Goal: Task Accomplishment & Management: Manage account settings

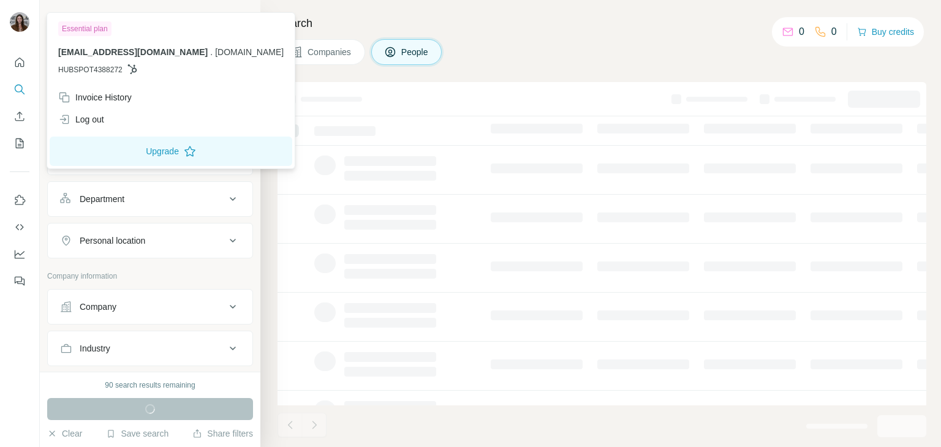
click at [15, 24] on img at bounding box center [20, 22] width 20 height 20
click at [17, 145] on icon "My lists" at bounding box center [19, 143] width 12 height 12
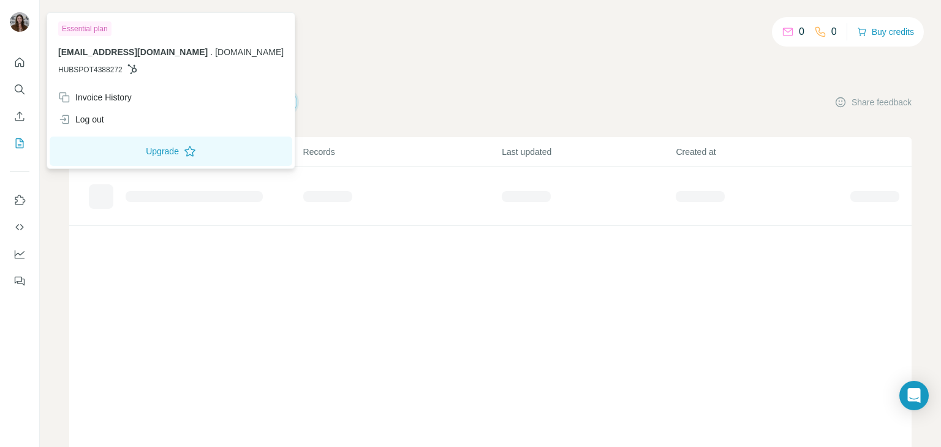
click at [23, 18] on img at bounding box center [20, 22] width 20 height 20
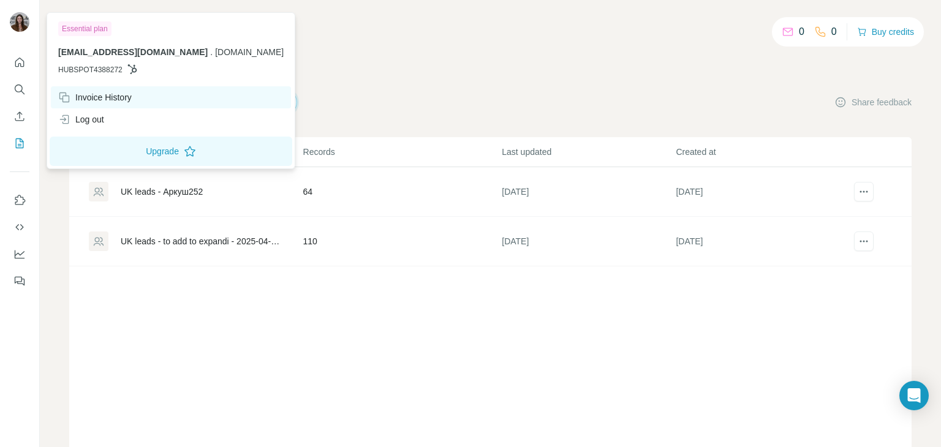
click at [203, 92] on div "Invoice History" at bounding box center [171, 97] width 240 height 22
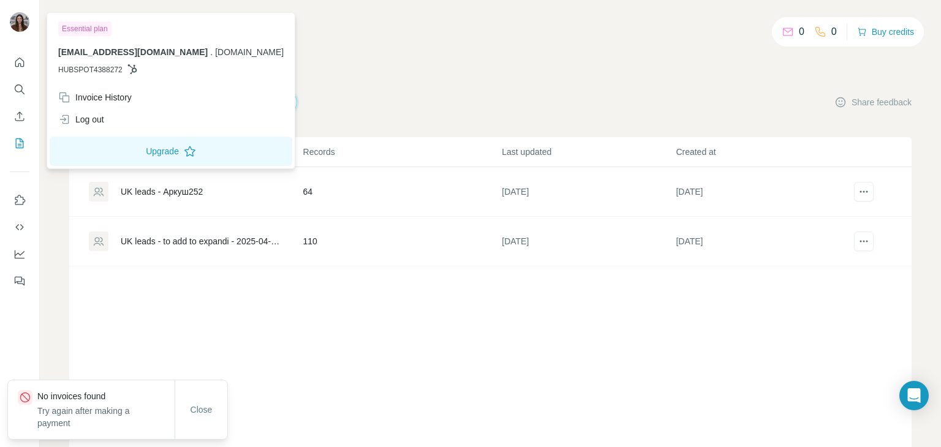
click at [414, 83] on div "0 0 Buy credits My lists Companies People Share feedback List name Records Last…" at bounding box center [490, 248] width 842 height 439
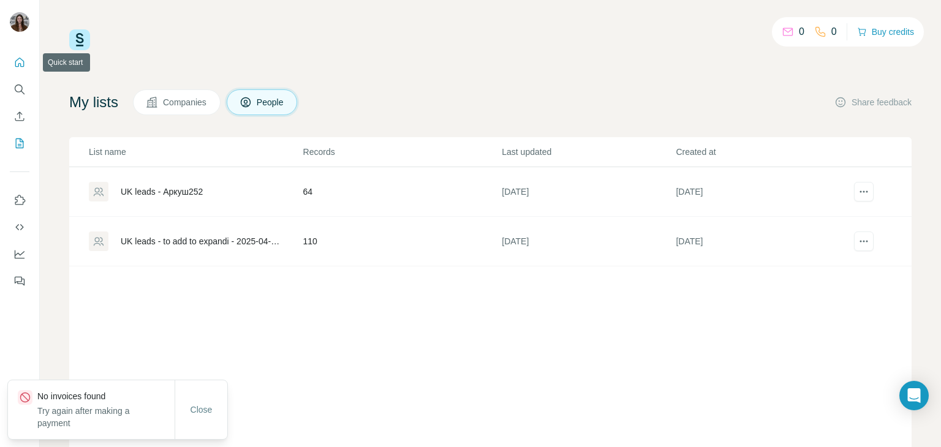
click at [21, 64] on icon "Quick start" at bounding box center [19, 62] width 12 height 12
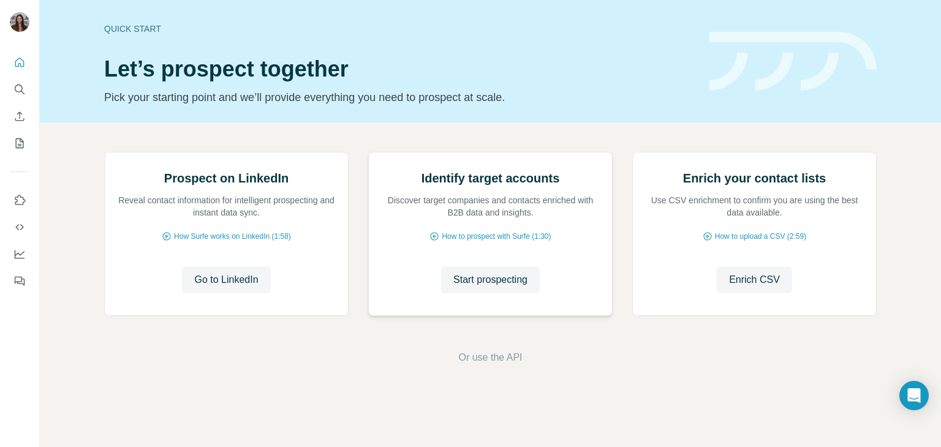
scroll to position [82, 0]
click at [18, 255] on icon "Dashboard" at bounding box center [19, 254] width 12 height 12
click at [17, 231] on icon "Use Surfe API" at bounding box center [19, 227] width 12 height 12
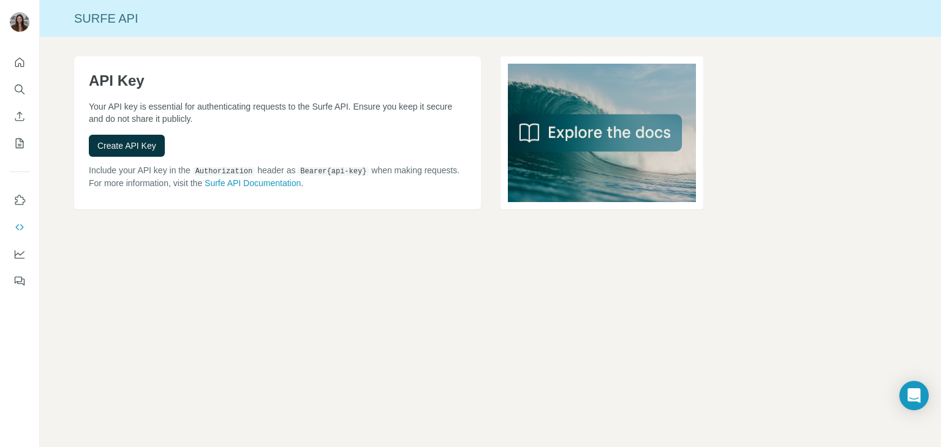
click at [23, 143] on icon "My lists" at bounding box center [20, 143] width 8 height 10
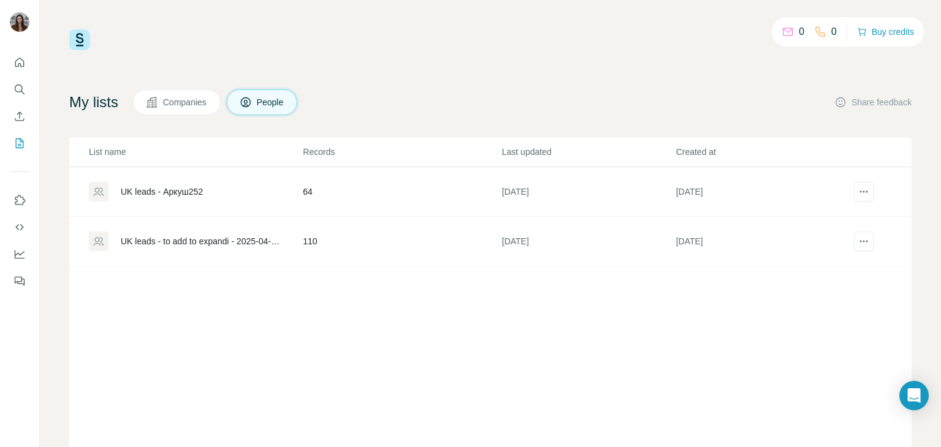
drag, startPoint x: 778, startPoint y: 28, endPoint x: 845, endPoint y: 32, distance: 66.3
click at [845, 32] on div "0 0 Buy credits" at bounding box center [848, 31] width 152 height 29
drag, startPoint x: 718, startPoint y: 46, endPoint x: 736, endPoint y: 47, distance: 18.4
click at [717, 46] on div "0 0 Buy credits" at bounding box center [490, 39] width 842 height 21
click at [889, 37] on button "Buy credits" at bounding box center [885, 31] width 57 height 17
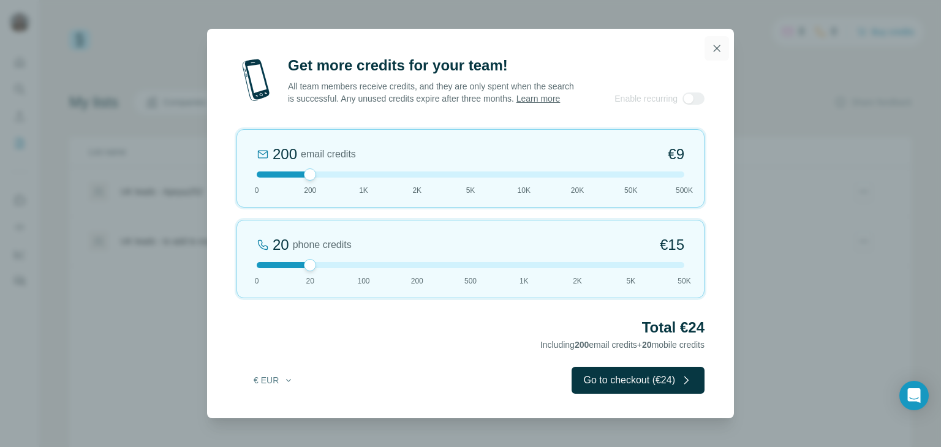
click at [713, 42] on icon "button" at bounding box center [717, 48] width 12 height 12
